Goal: Check status: Check status

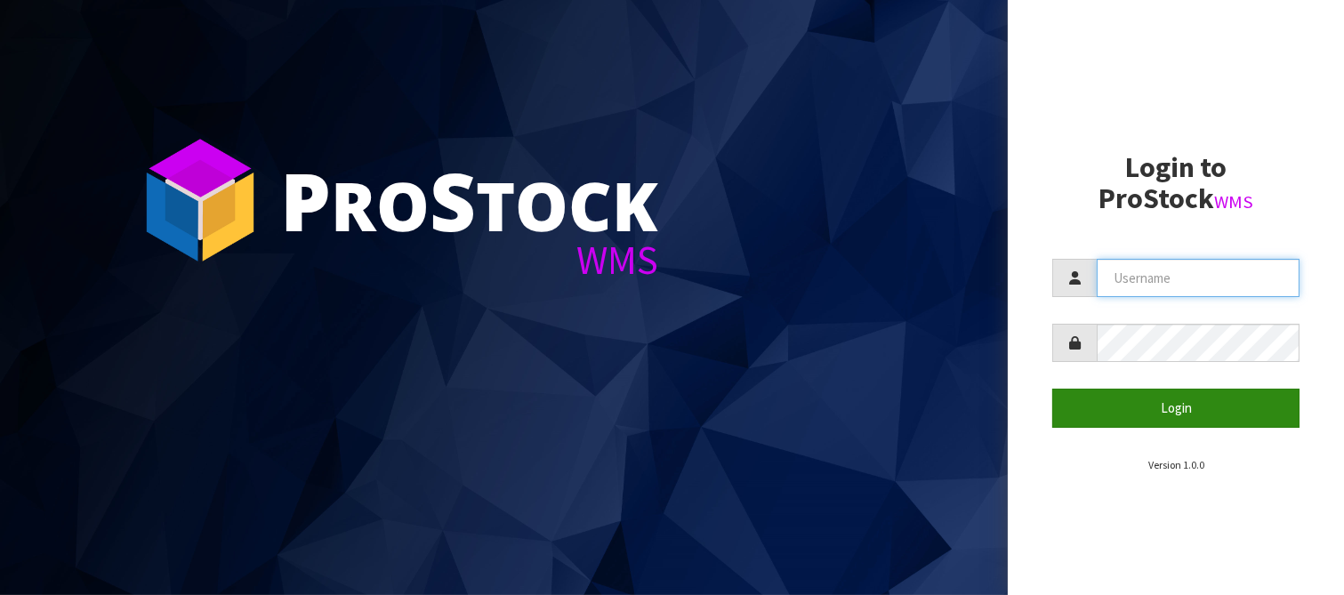
type input "LIFETIMEBRANDS"
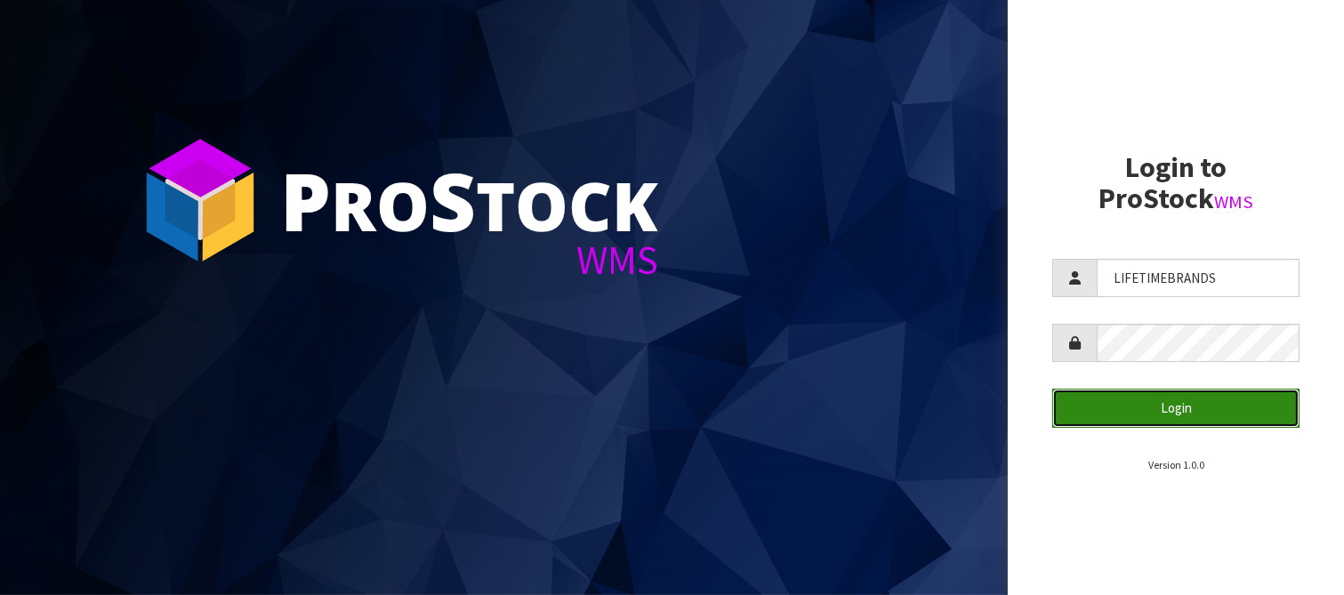
click at [1169, 405] on button "Login" at bounding box center [1175, 408] width 247 height 38
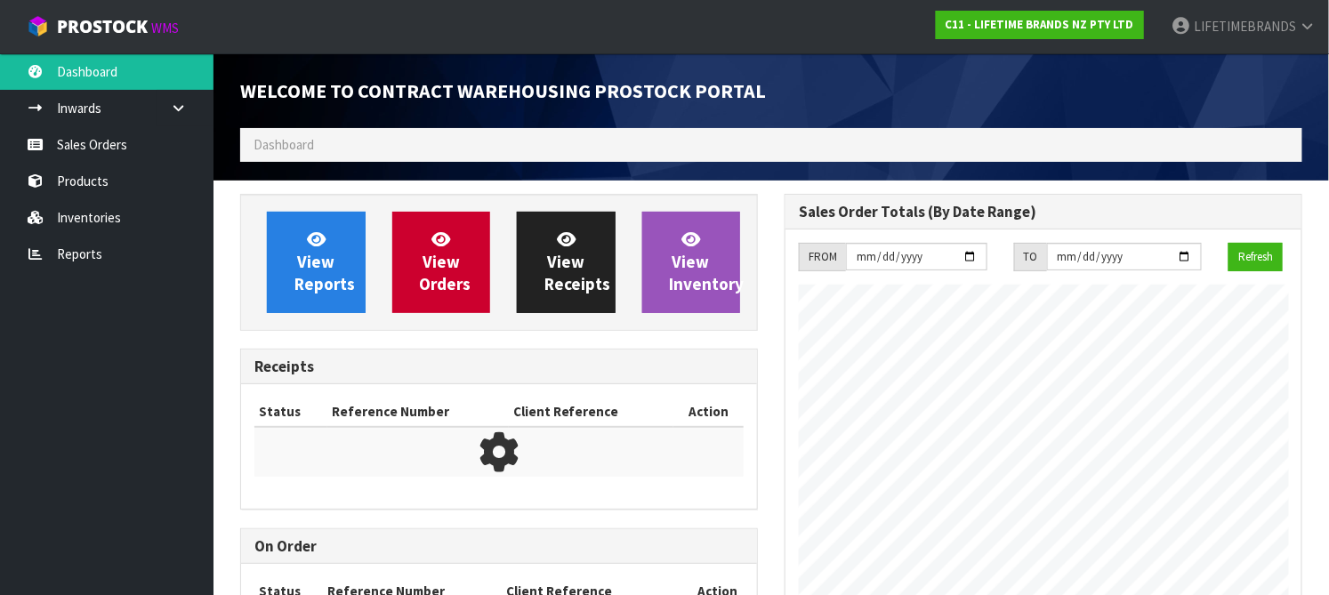
scroll to position [1058, 544]
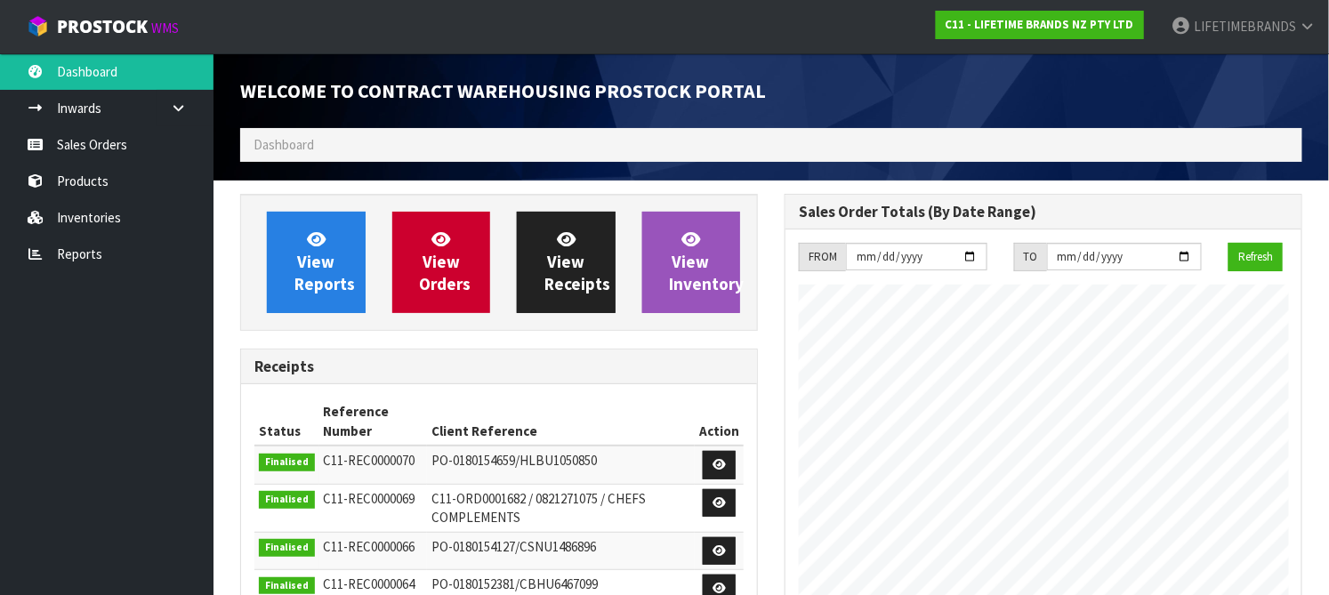
click at [368, 146] on ol "Dashboard" at bounding box center [771, 144] width 1062 height 33
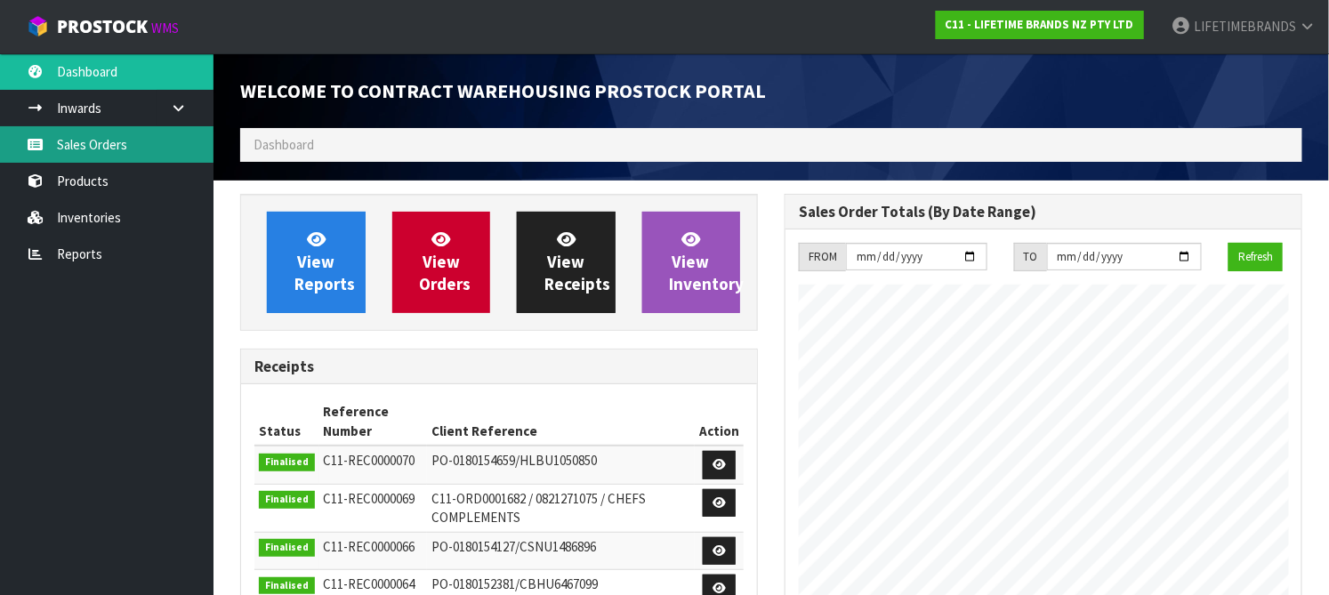
click at [126, 134] on link "Sales Orders" at bounding box center [106, 144] width 213 height 36
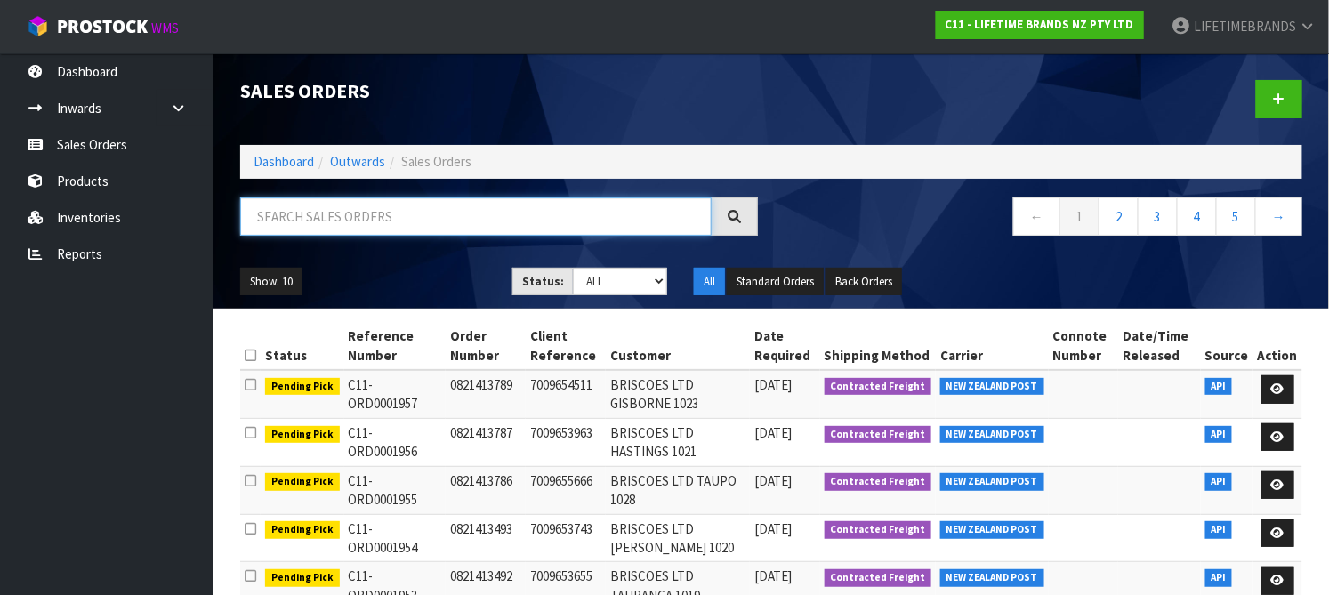
click at [551, 216] on input "text" at bounding box center [475, 216] width 471 height 38
paste input "FWM58678178"
type input "FWM58678178"
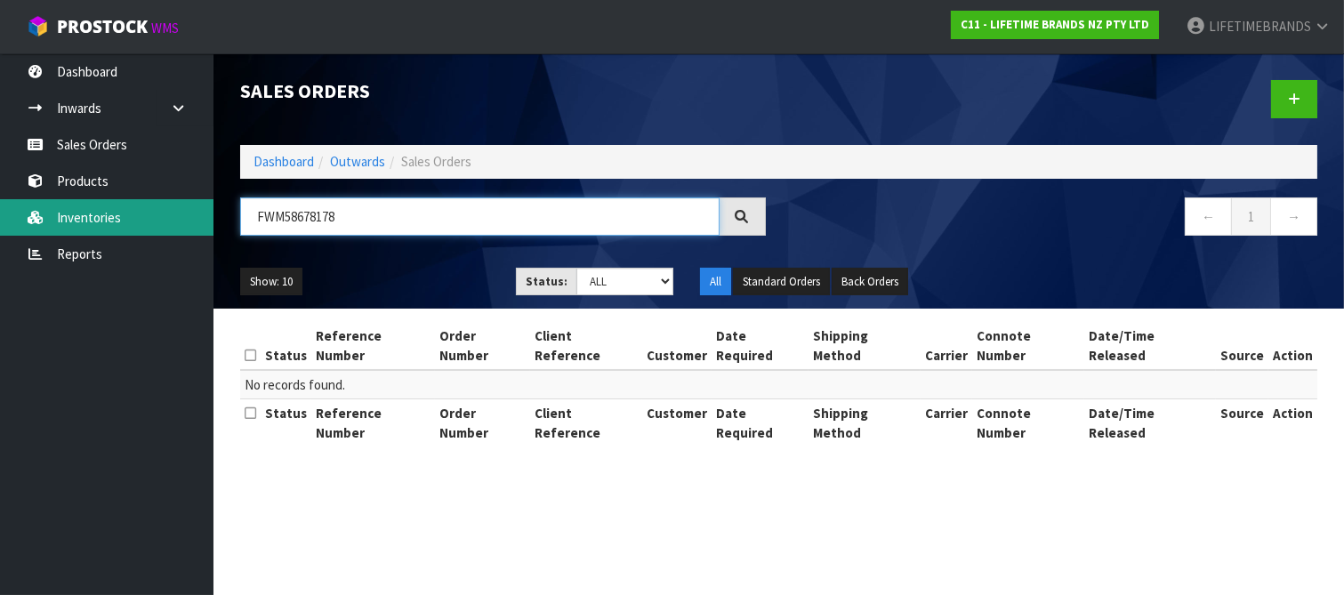
drag, startPoint x: 212, startPoint y: 208, endPoint x: 167, endPoint y: 205, distance: 44.6
click at [167, 205] on body "Toggle navigation ProStock WMS C11 - LIFETIME BRANDS NZ PTY LTD LIFETIMEBRANDS …" at bounding box center [672, 297] width 1344 height 595
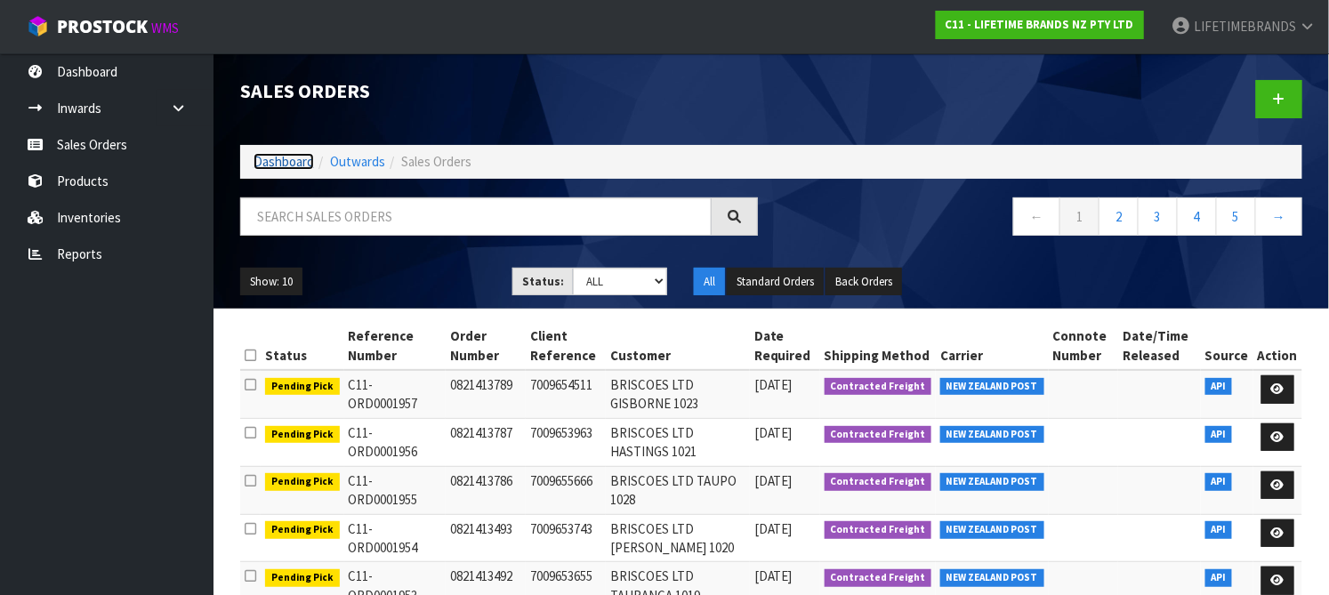
click at [291, 160] on link "Dashboard" at bounding box center [283, 161] width 60 height 17
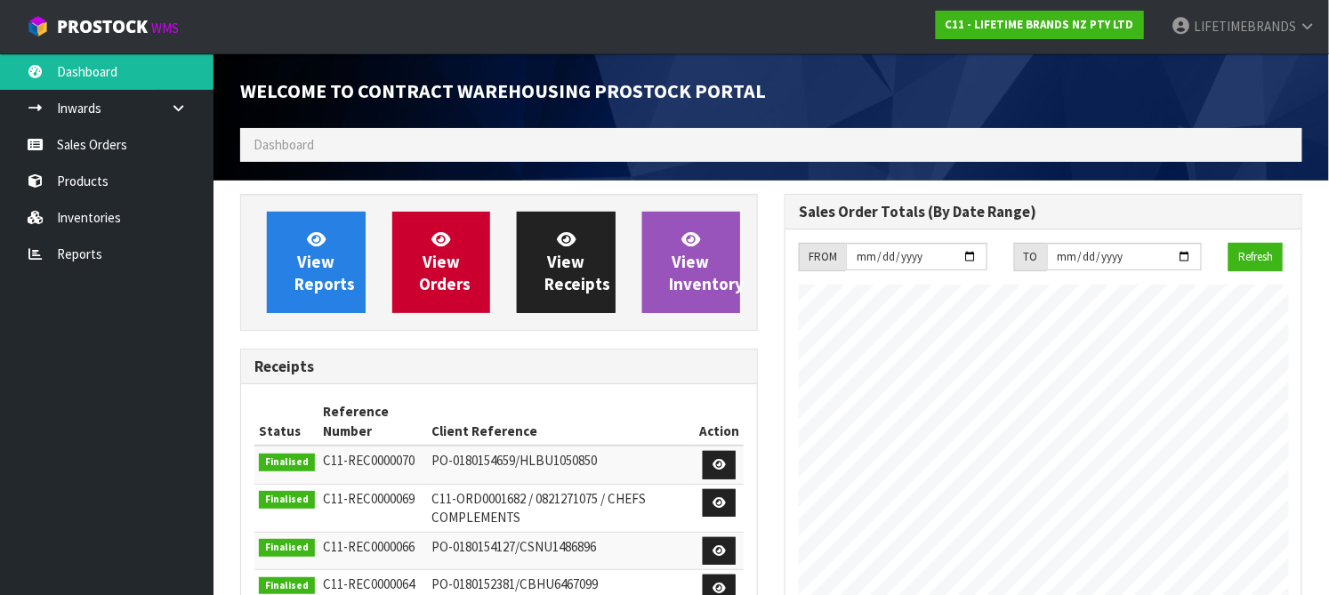
scroll to position [1058, 544]
click at [583, 288] on span "View Receipts" at bounding box center [577, 262] width 66 height 67
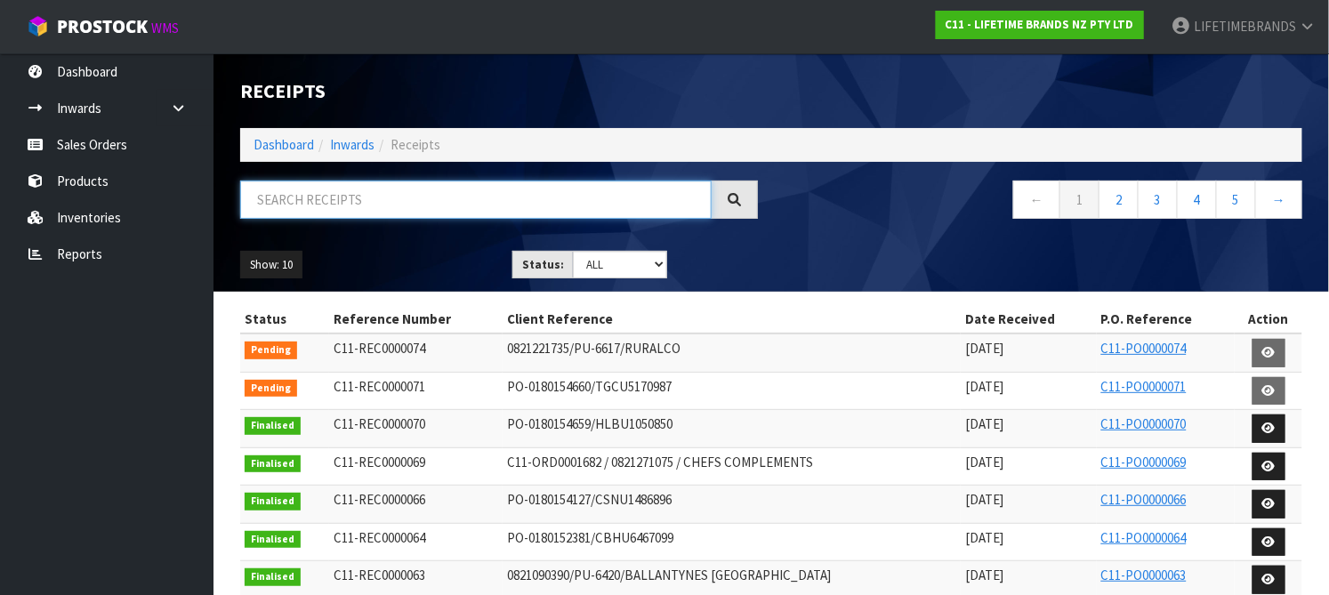
click at [482, 197] on input "text" at bounding box center [475, 200] width 471 height 38
paste input "FWM58678178"
type input "FWM58678178"
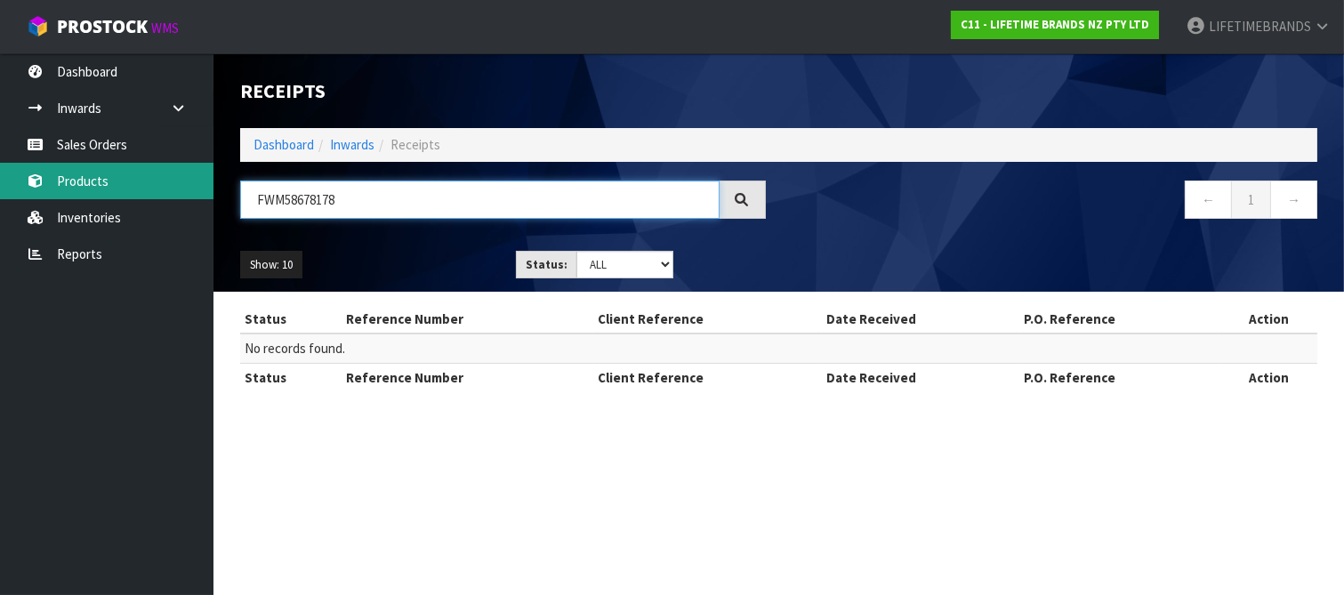
drag, startPoint x: 341, startPoint y: 206, endPoint x: 34, endPoint y: 195, distance: 307.1
click at [34, 195] on body "Toggle navigation ProStock WMS C11 - LIFETIME BRANDS NZ PTY LTD LIFETIMEBRANDS …" at bounding box center [672, 297] width 1344 height 595
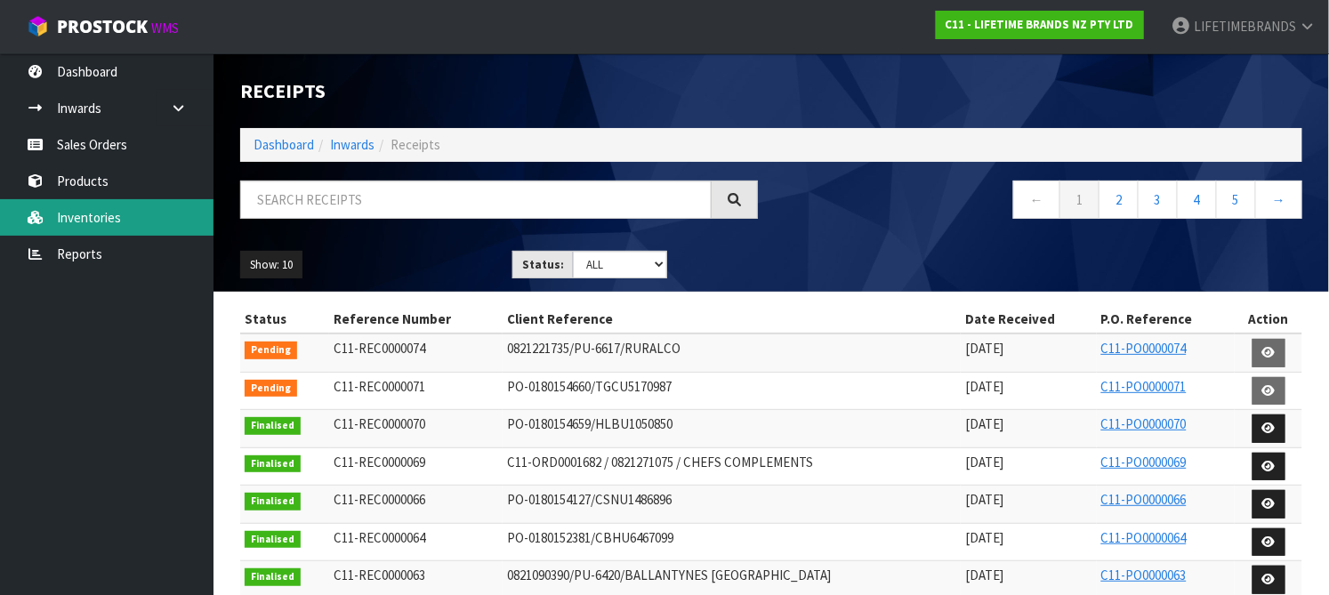
click at [69, 220] on link "Inventories" at bounding box center [106, 217] width 213 height 36
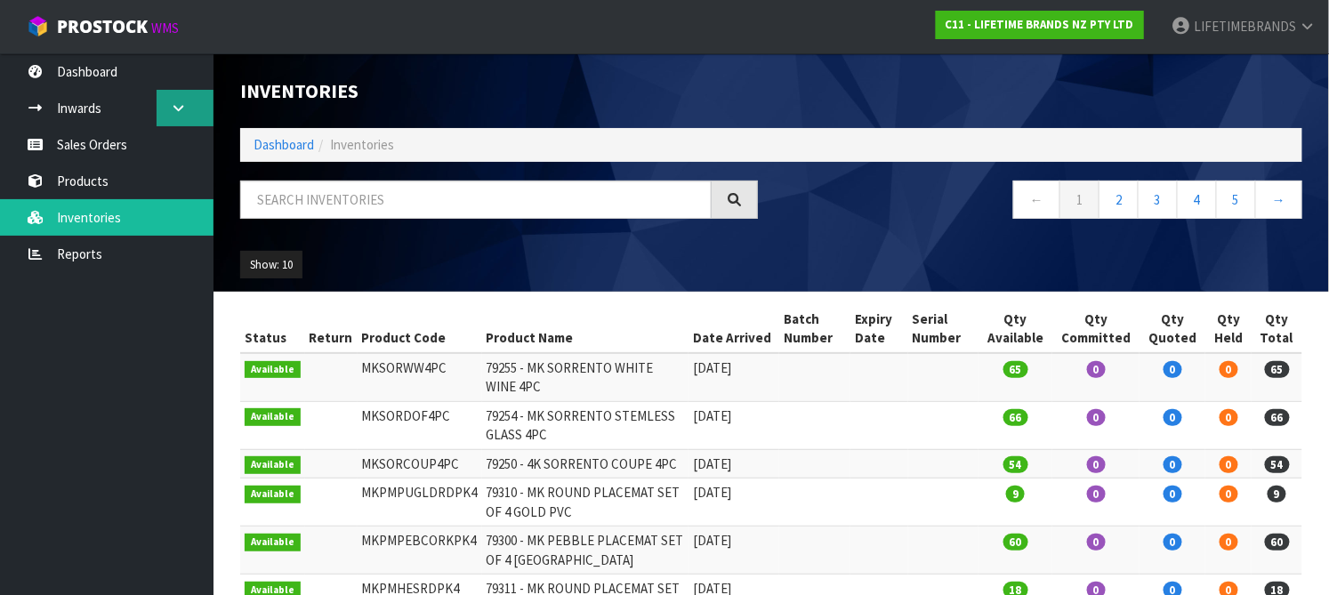
click at [170, 106] on icon at bounding box center [178, 107] width 17 height 13
